Goal: Navigation & Orientation: Understand site structure

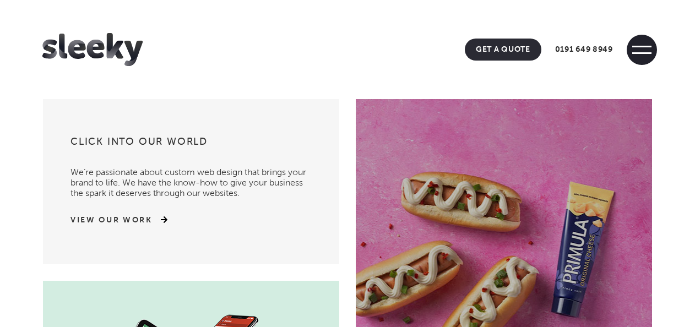
click at [635, 52] on span at bounding box center [641, 53] width 19 height 2
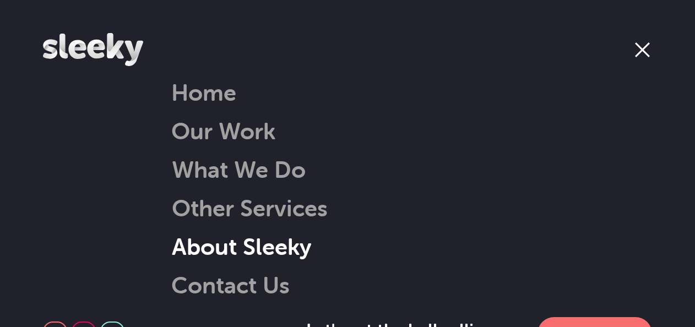
click at [228, 244] on link "About Sleeky" at bounding box center [228, 246] width 168 height 28
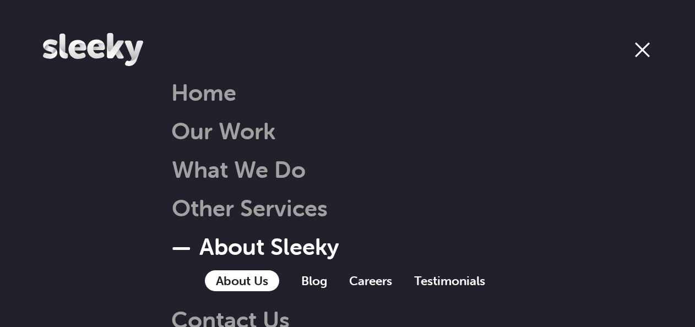
click at [233, 281] on link "About Us" at bounding box center [242, 280] width 74 height 21
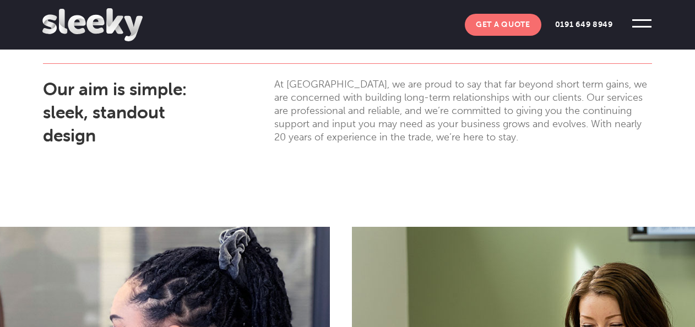
scroll to position [362, 0]
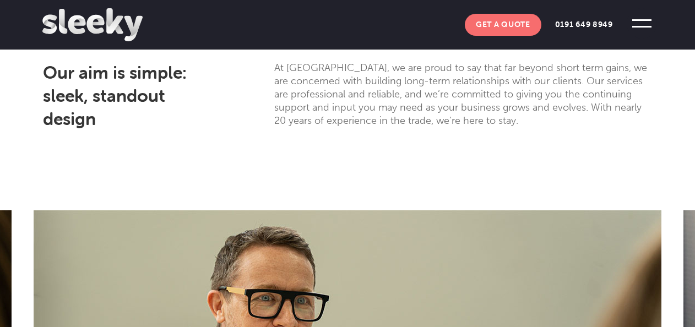
click at [637, 23] on span at bounding box center [641, 23] width 30 height 30
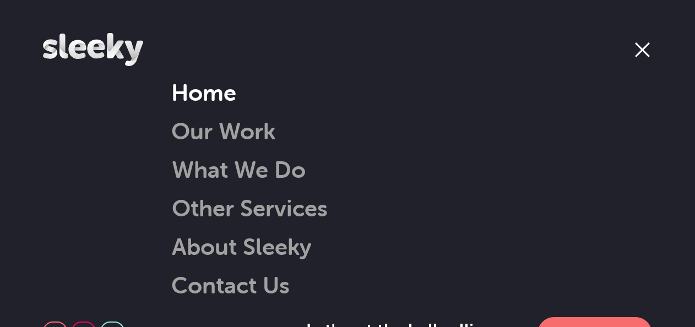
click at [216, 89] on link "Home" at bounding box center [203, 92] width 65 height 28
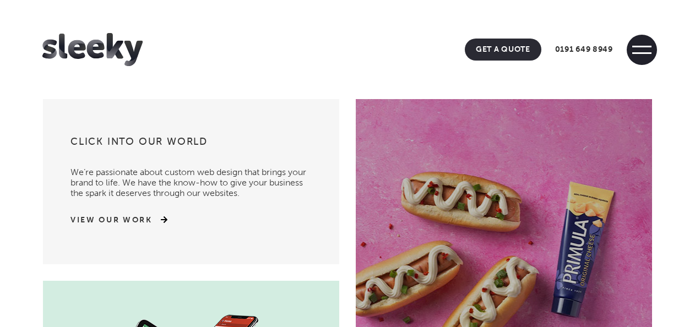
click at [650, 51] on span at bounding box center [641, 50] width 30 height 30
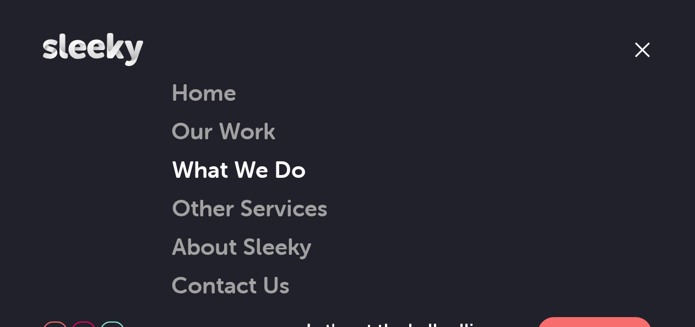
click at [287, 176] on link "What We Do" at bounding box center [225, 169] width 162 height 28
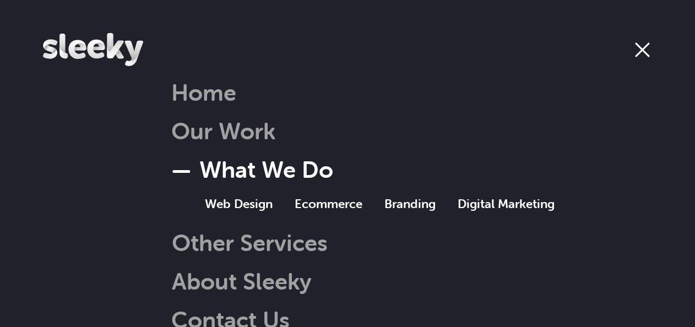
click at [640, 55] on span at bounding box center [642, 50] width 30 height 30
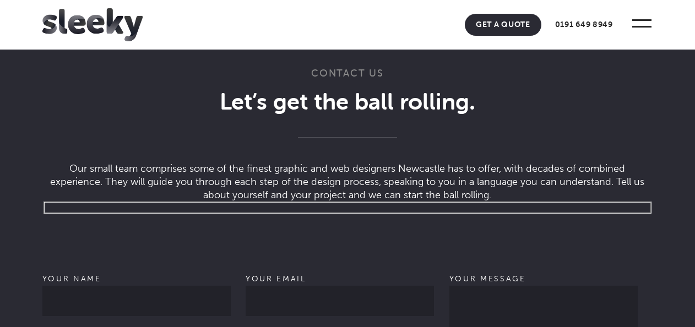
scroll to position [3346, 0]
